Goal: Navigation & Orientation: Understand site structure

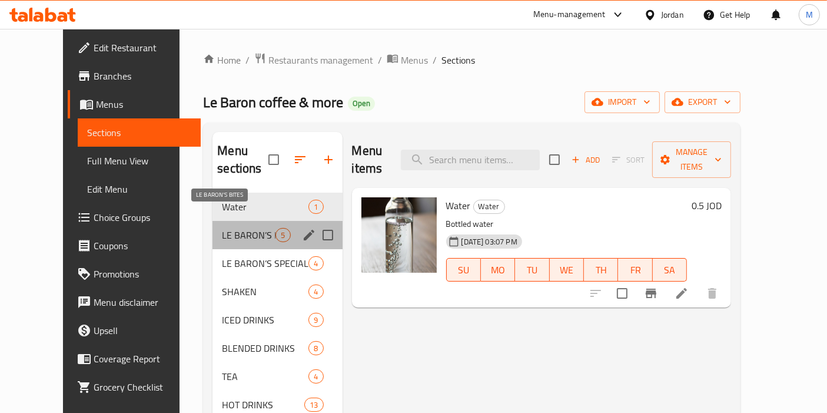
click at [222, 228] on span "LE BARON’S BITES" at bounding box center [249, 235] width 54 height 14
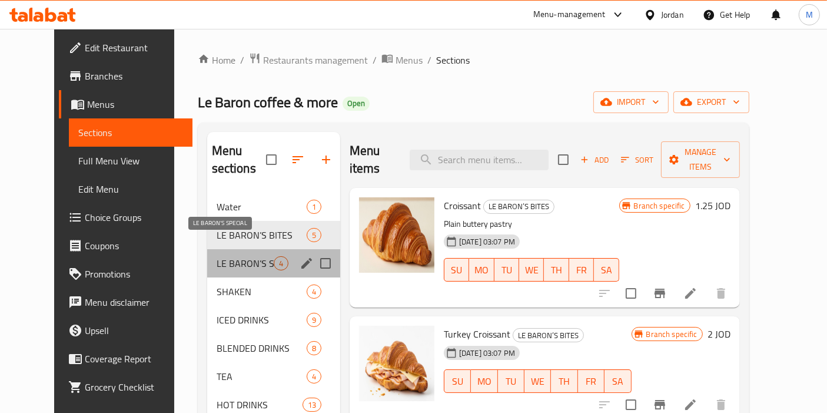
click at [217, 256] on span "LE BARON’S SPECIAL" at bounding box center [245, 263] width 57 height 14
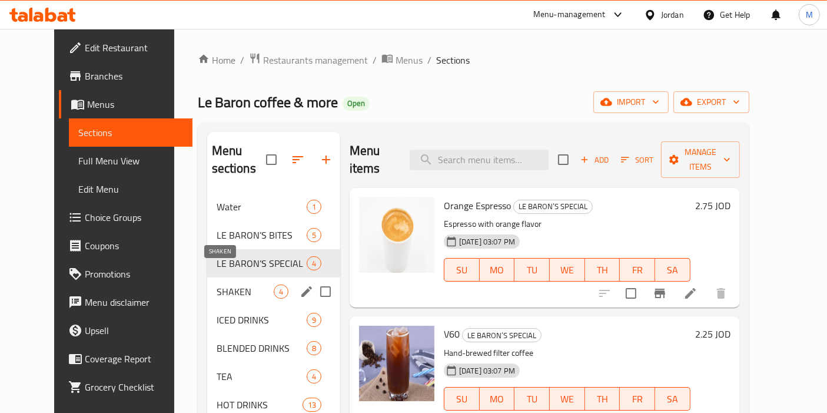
click at [217, 284] on span "SHAKEN" at bounding box center [245, 291] width 57 height 14
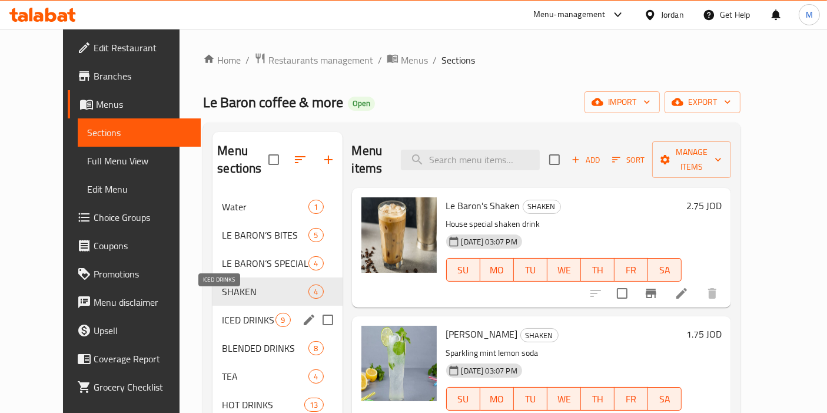
click at [222, 312] on span "ICED DRINKS" at bounding box center [249, 319] width 54 height 14
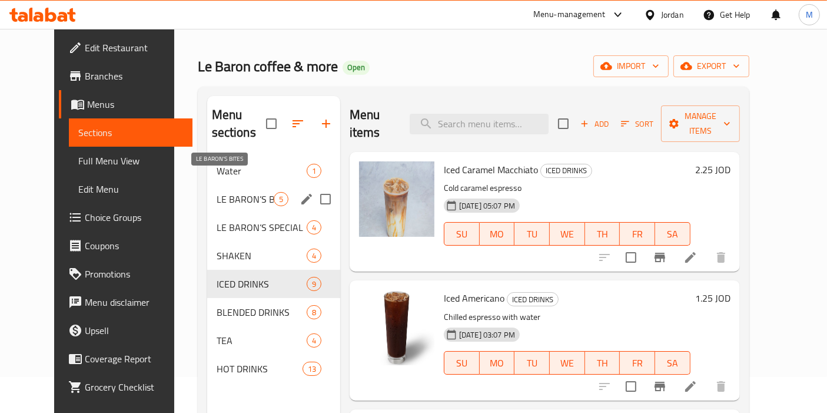
click at [224, 192] on span "LE BARON’S BITES" at bounding box center [245, 199] width 57 height 14
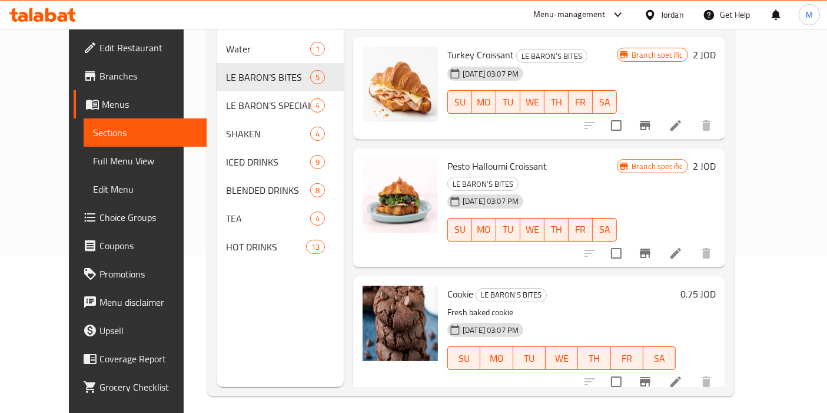
scroll to position [224, 0]
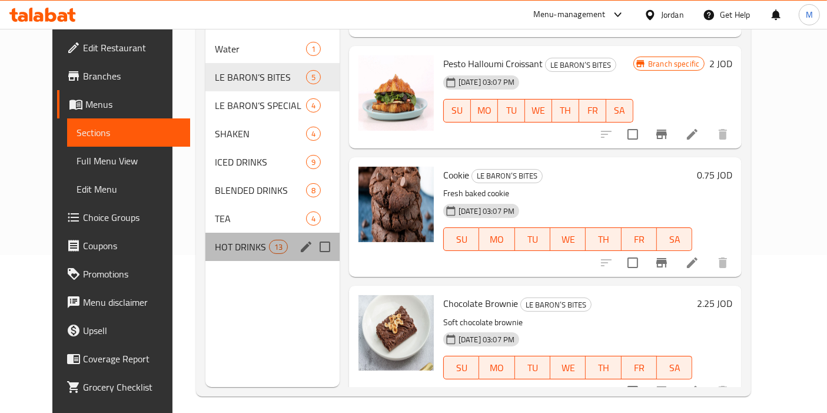
click at [217, 239] on div "HOT DRINKS 13" at bounding box center [272, 246] width 134 height 28
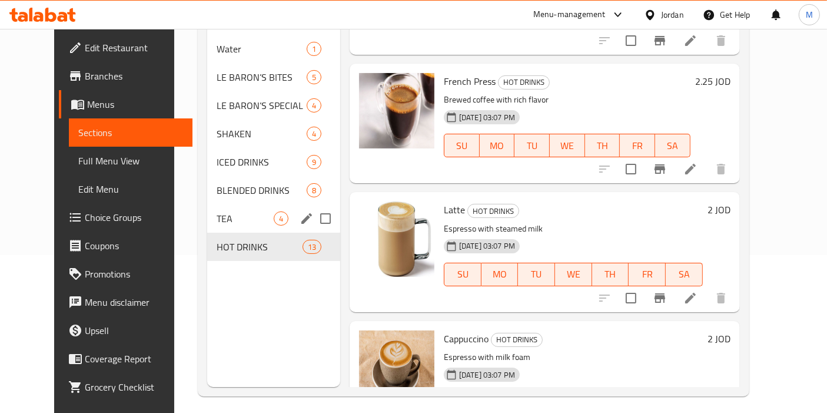
click at [217, 211] on span "TEA" at bounding box center [245, 218] width 57 height 14
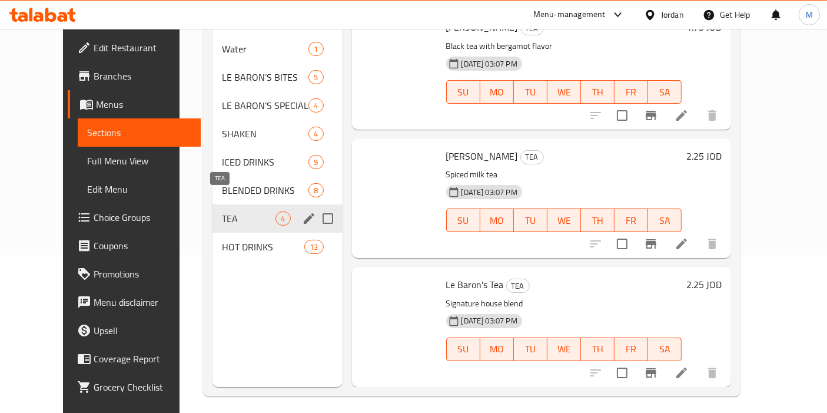
scroll to position [131, 0]
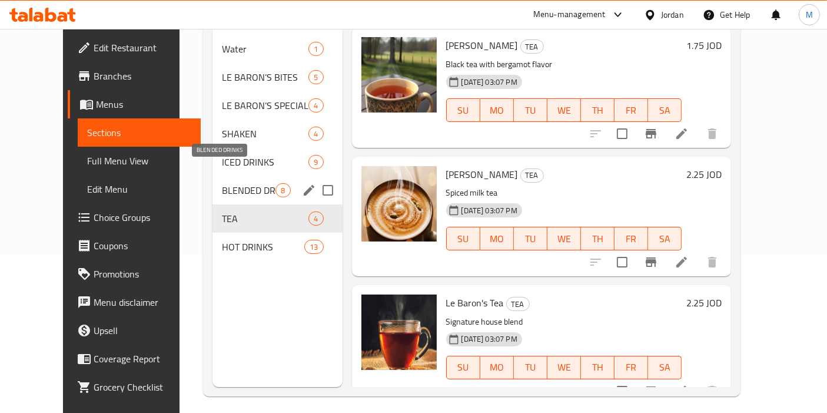
click at [222, 183] on span "BLENDED DRINKS" at bounding box center [249, 190] width 54 height 14
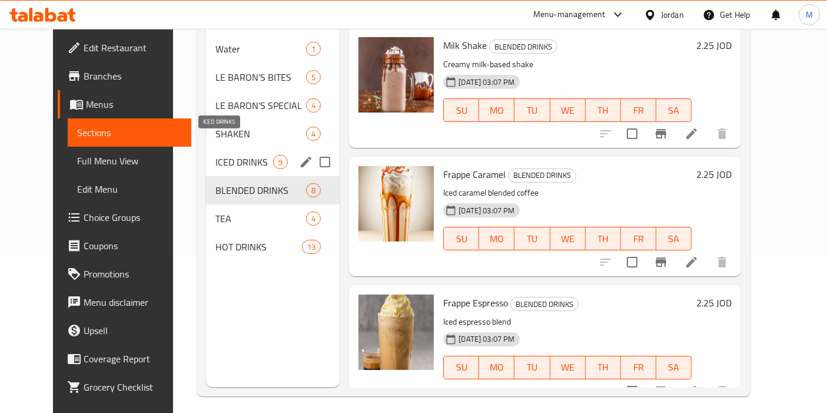
click at [215, 155] on span "ICED DRINKS" at bounding box center [244, 162] width 58 height 14
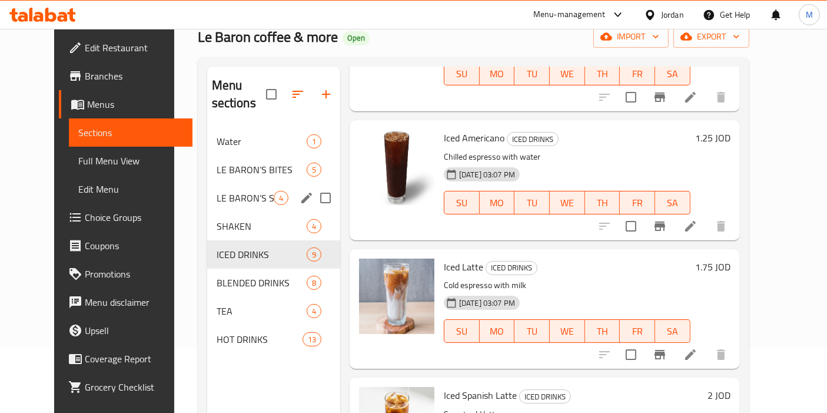
scroll to position [61, 0]
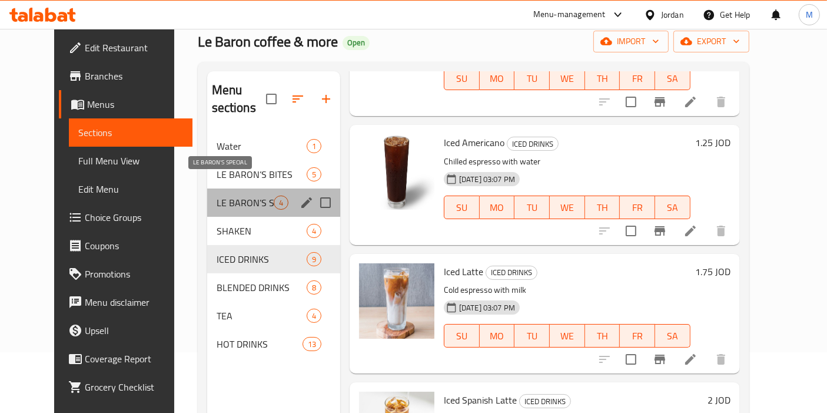
click at [219, 195] on span "LE BARON’S SPECIAL" at bounding box center [245, 202] width 57 height 14
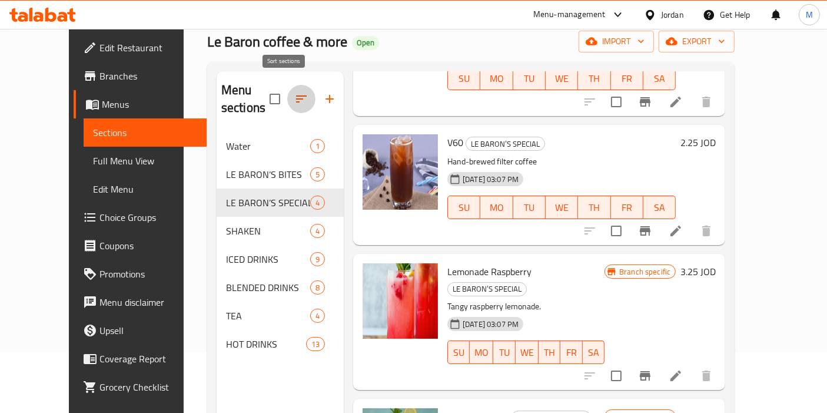
click at [294, 92] on icon "button" at bounding box center [301, 99] width 14 height 14
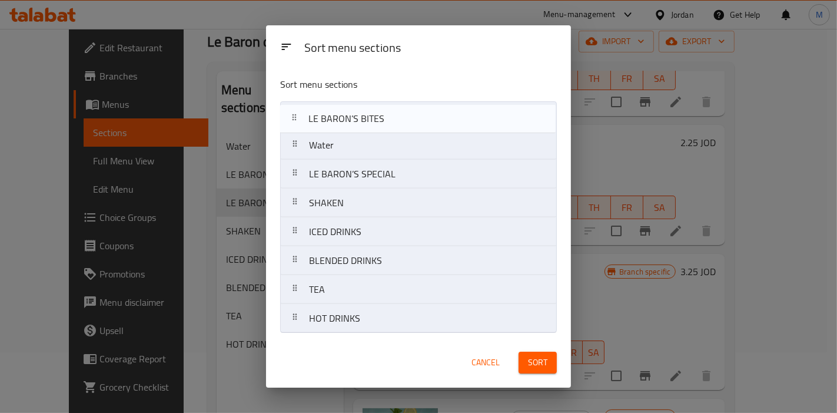
drag, startPoint x: 366, startPoint y: 152, endPoint x: 365, endPoint y: 113, distance: 39.4
click at [365, 113] on nav "Water [PERSON_NAME] BITES [PERSON_NAME] SPECIAL SHAKEN ICED DRINKS BLENDED DRIN…" at bounding box center [418, 217] width 277 height 232
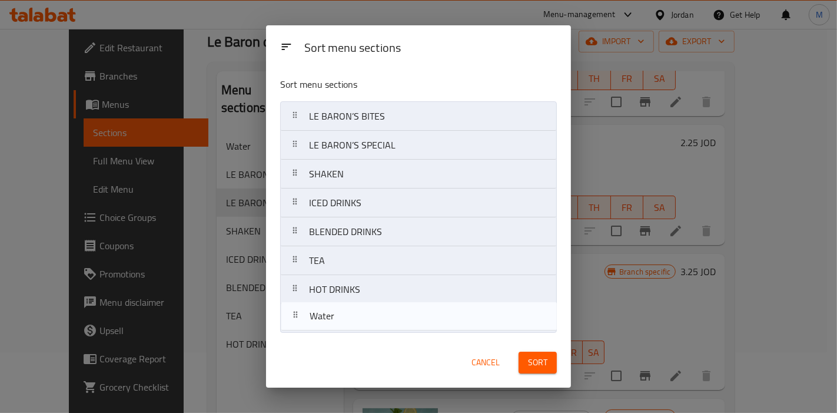
drag, startPoint x: 351, startPoint y: 148, endPoint x: 351, endPoint y: 328, distance: 179.5
click at [351, 328] on nav "[PERSON_NAME] BITES Water [PERSON_NAME] SPECIAL SHAKEN ICED DRINKS BLENDED DRIN…" at bounding box center [418, 217] width 277 height 232
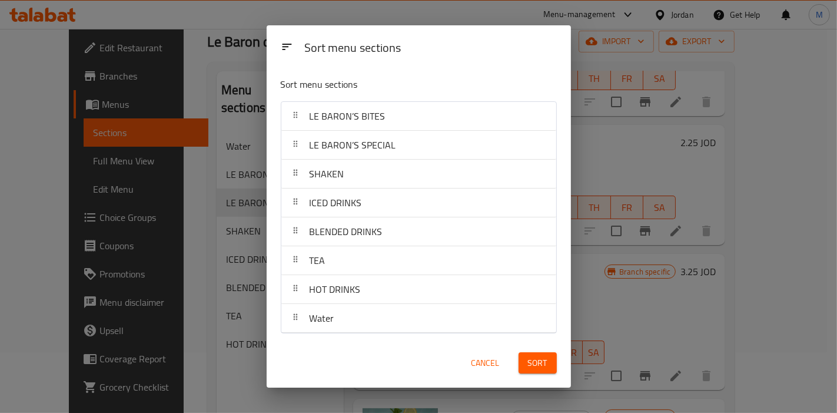
click at [544, 364] on span "Sort" at bounding box center [537, 362] width 19 height 15
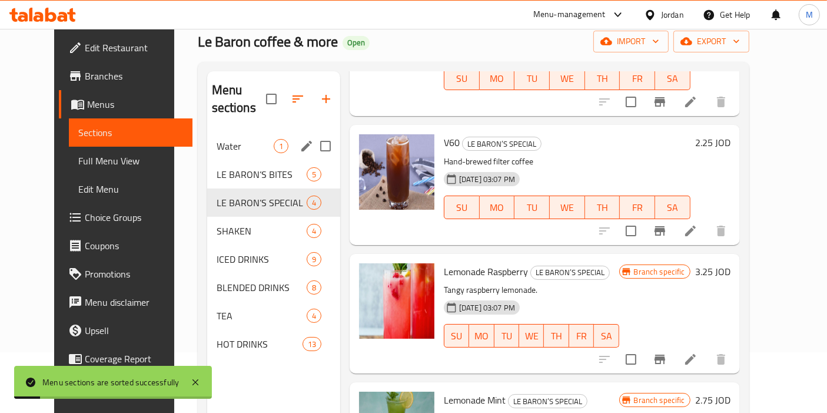
click at [251, 139] on span "Water" at bounding box center [245, 146] width 57 height 14
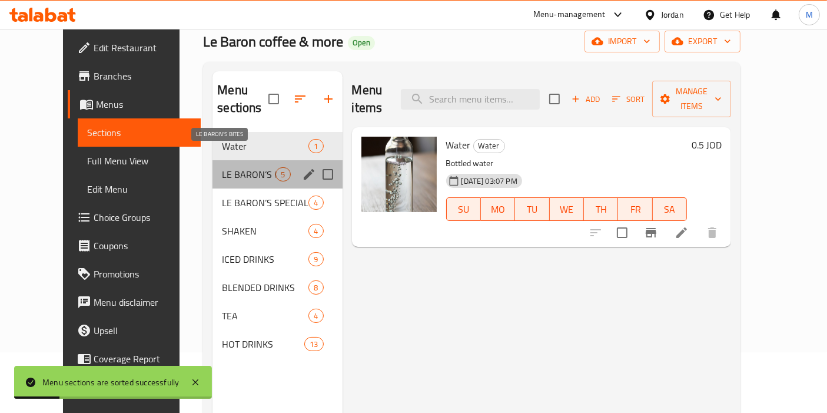
click at [212, 154] on div "Water 1 [PERSON_NAME] BITES 5 [PERSON_NAME] SPECIAL 4 SHAKEN 4 ICED DRINKS 9 BL…" at bounding box center [276, 245] width 129 height 226
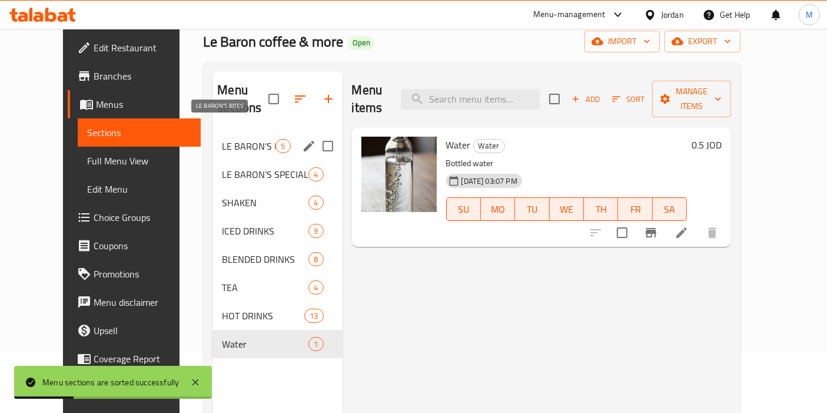
click at [222, 139] on span "LE BARON’S BITES" at bounding box center [249, 146] width 54 height 14
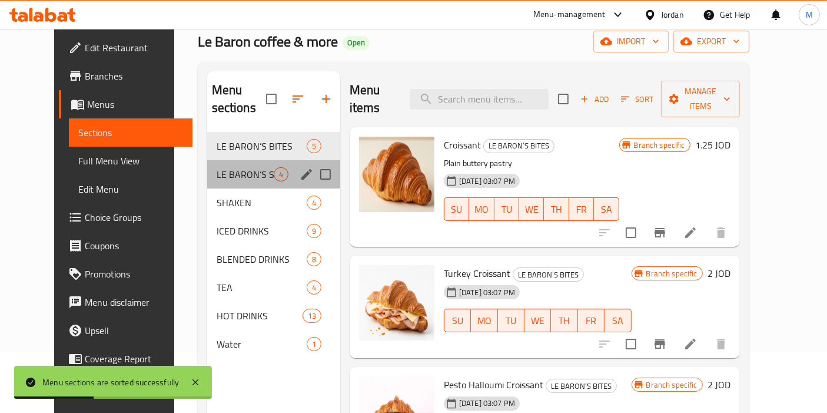
click at [212, 164] on div "LE BARON’S SPECIAL 4" at bounding box center [273, 174] width 133 height 28
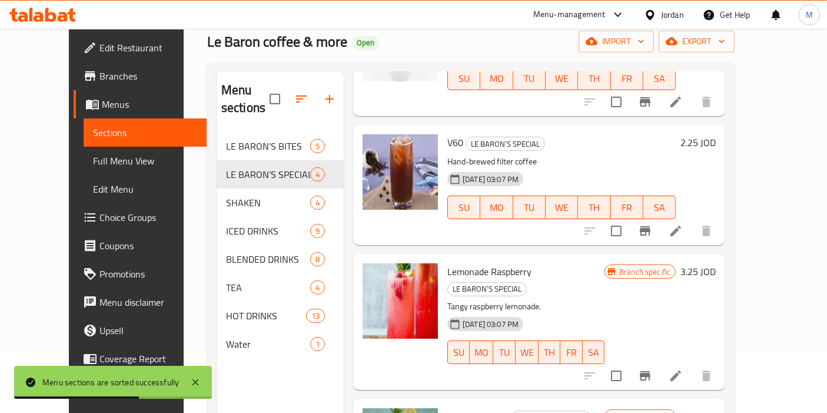
scroll to position [164, 0]
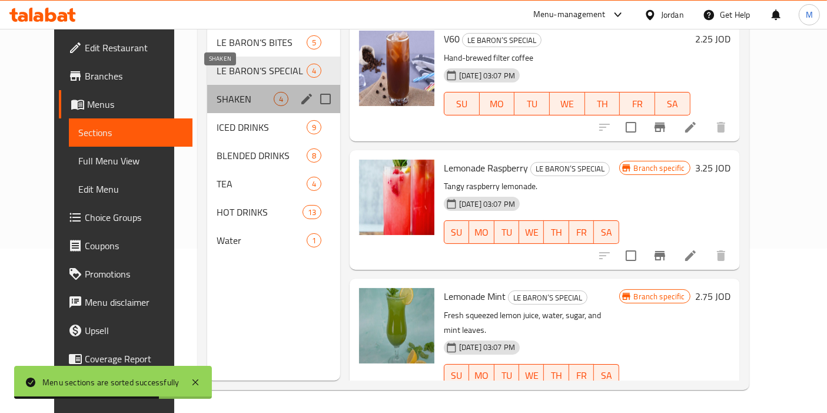
click at [228, 92] on span "SHAKEN" at bounding box center [245, 99] width 57 height 14
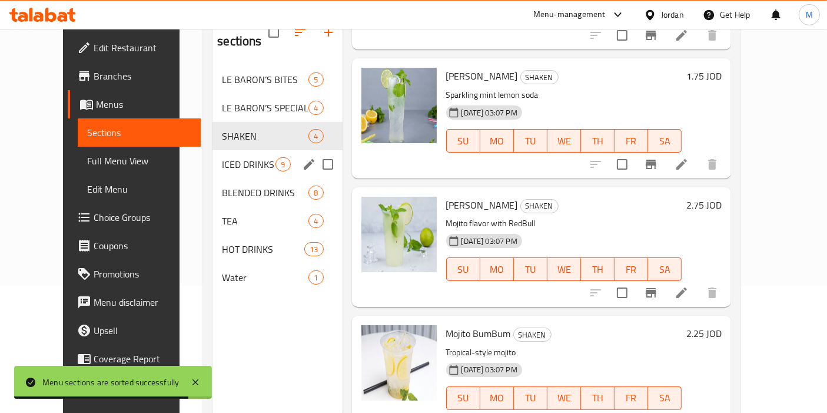
scroll to position [126, 0]
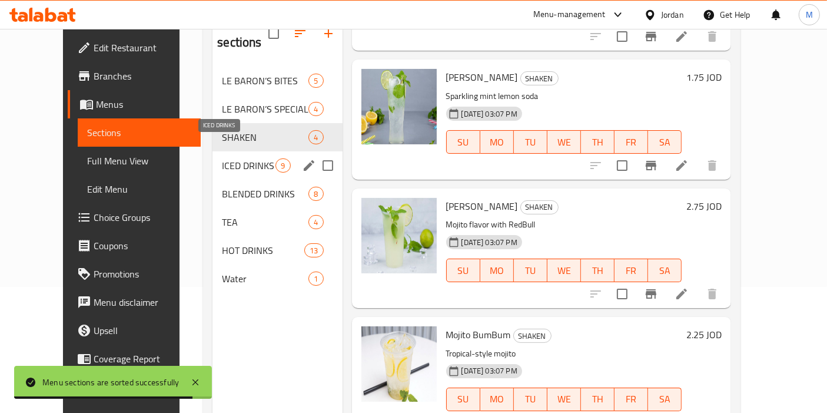
click at [222, 158] on span "ICED DRINKS" at bounding box center [249, 165] width 54 height 14
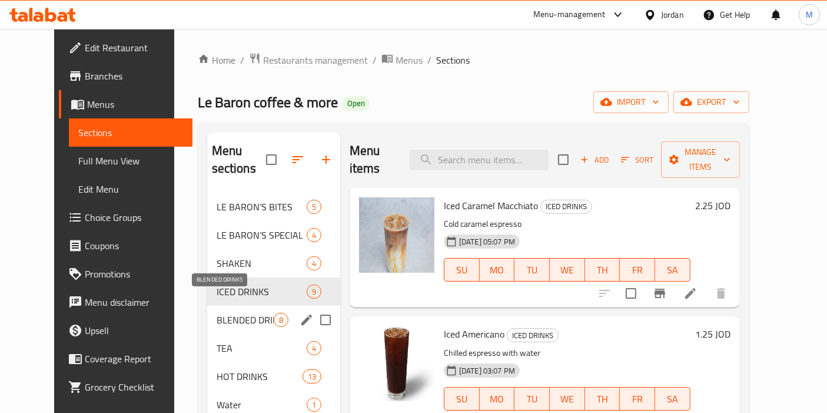
click at [218, 312] on span "BLENDED DRINKS" at bounding box center [245, 319] width 57 height 14
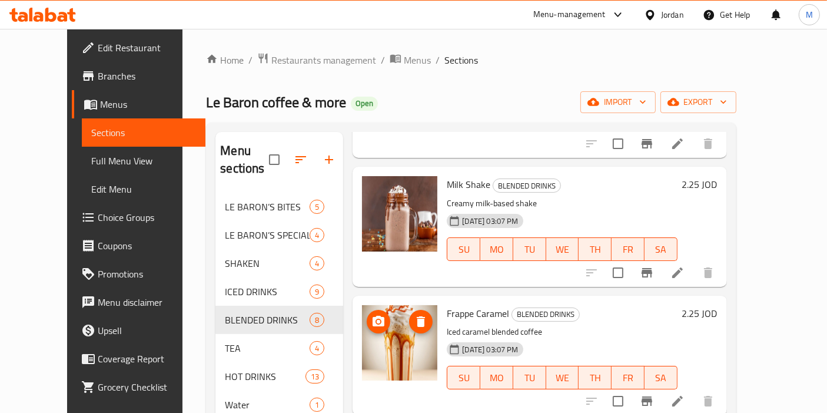
scroll to position [327, 0]
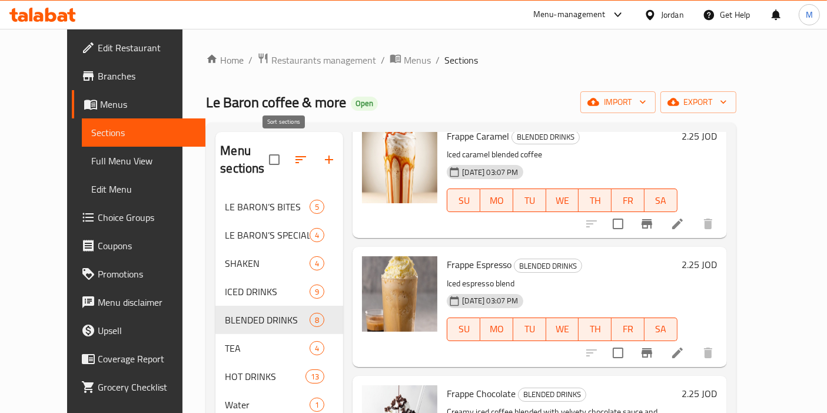
click at [295, 156] on icon "button" at bounding box center [300, 159] width 11 height 7
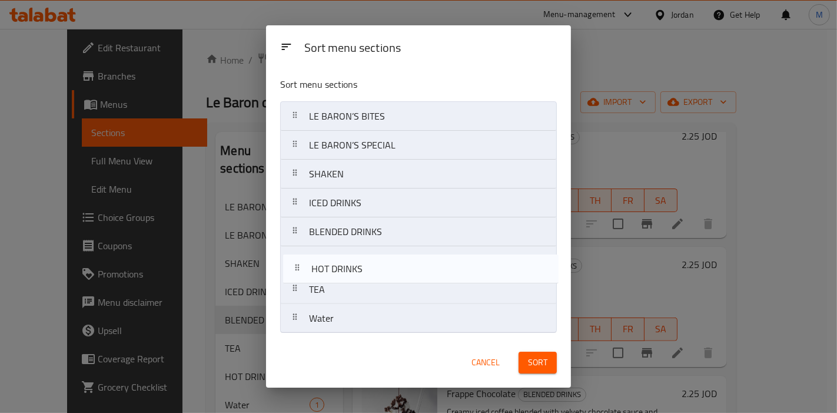
drag, startPoint x: 344, startPoint y: 292, endPoint x: 347, endPoint y: 258, distance: 34.3
click at [347, 258] on nav "[PERSON_NAME] BITES [PERSON_NAME] SPECIAL SHAKEN ICED DRINKS BLENDED DRINKS TEA…" at bounding box center [418, 217] width 277 height 232
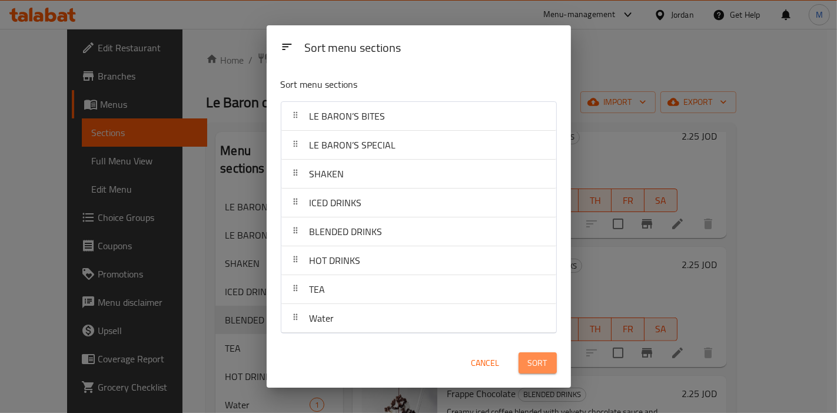
click at [537, 361] on span "Sort" at bounding box center [537, 362] width 19 height 15
